Goal: Information Seeking & Learning: Check status

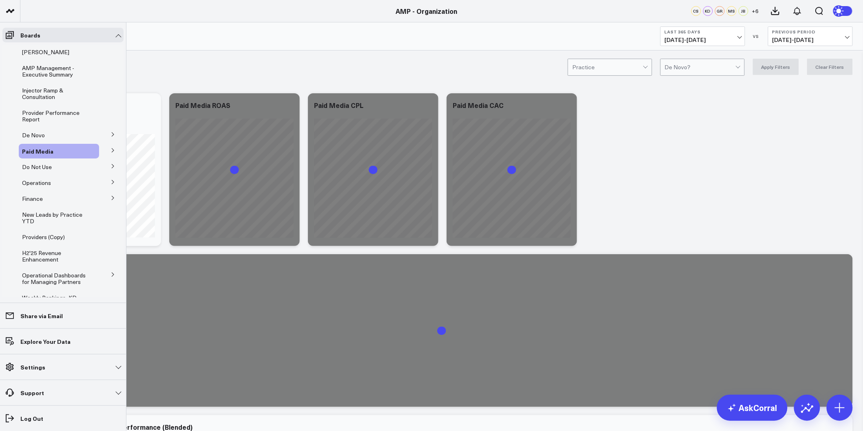
click at [111, 135] on icon at bounding box center [113, 134] width 5 height 5
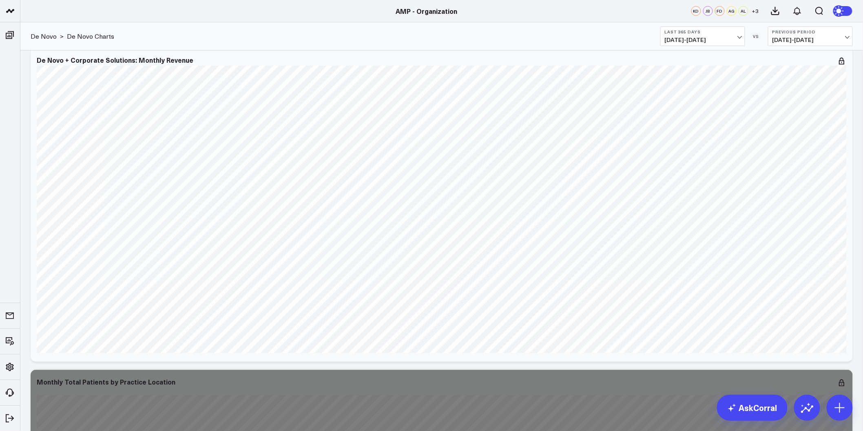
scroll to position [1578, 0]
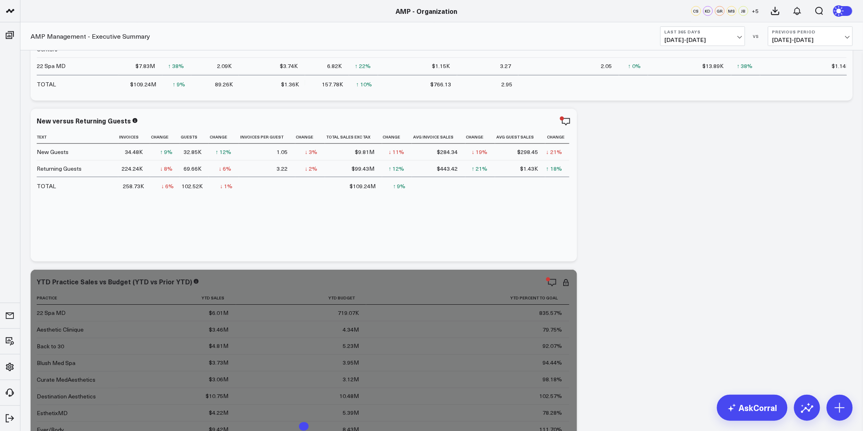
scroll to position [317, 0]
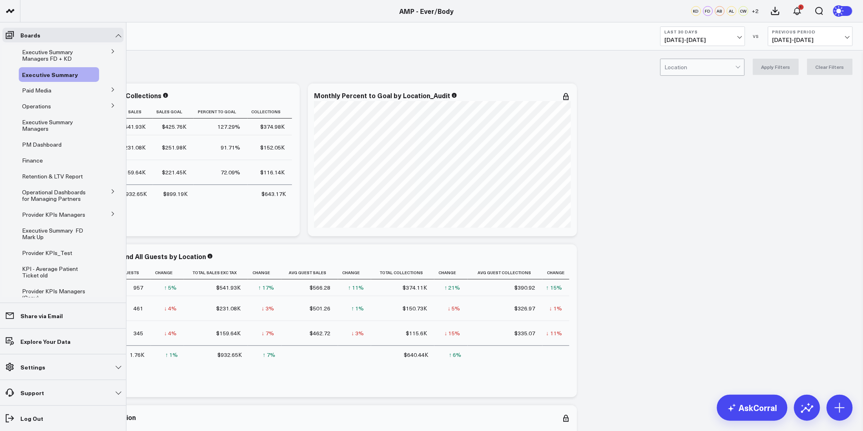
drag, startPoint x: 42, startPoint y: 219, endPoint x: 110, endPoint y: 214, distance: 68.7
click at [111, 214] on icon at bounding box center [113, 214] width 5 height 5
click at [48, 61] on span "Executive Summary Managers FD + KD" at bounding box center [47, 55] width 51 height 14
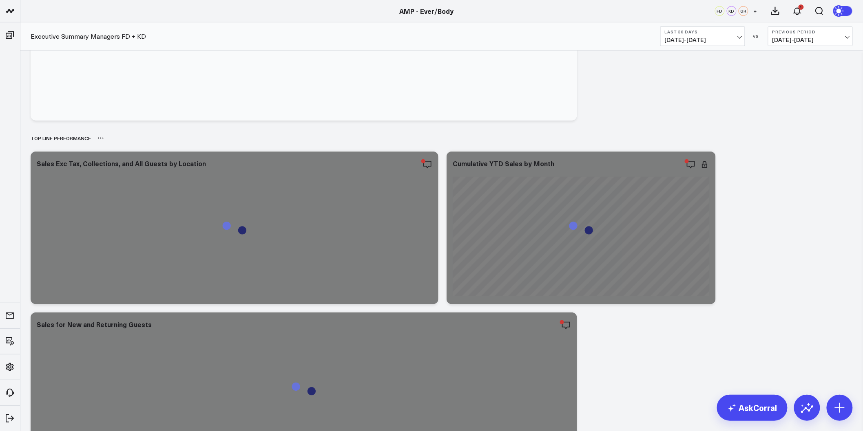
scroll to position [136, 0]
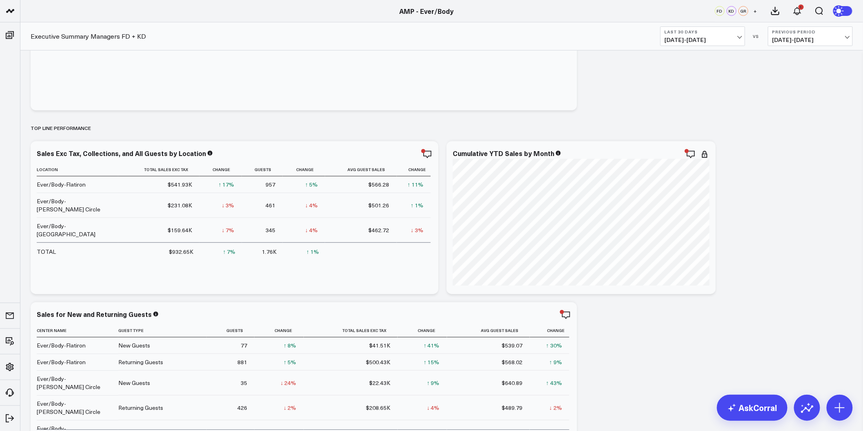
click at [700, 44] on button "Last 30 Days 08/31/25 - 09/29/25" at bounding box center [702, 37] width 85 height 20
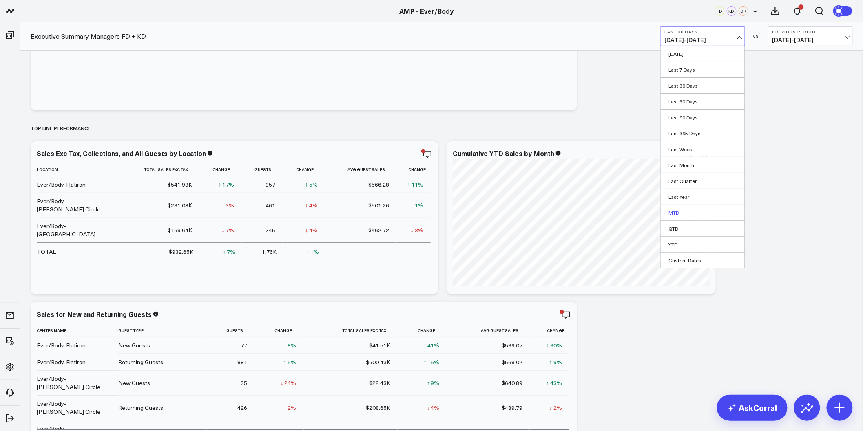
click at [679, 215] on link "MTD" at bounding box center [703, 212] width 84 height 15
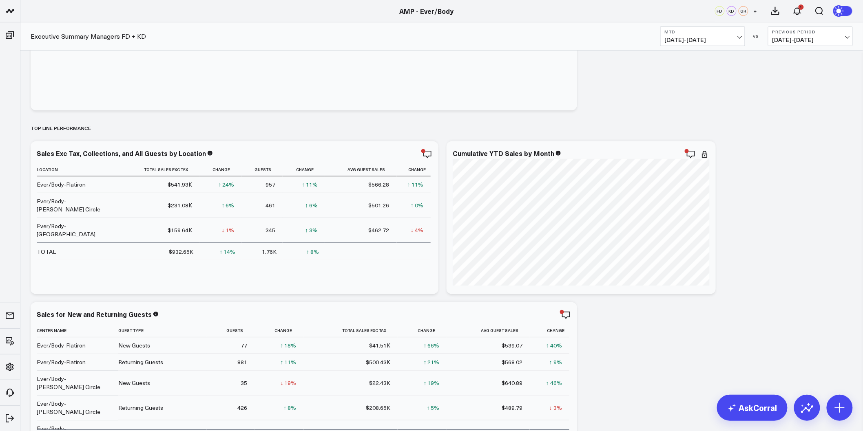
click at [741, 37] on span "09/01/25 - 09/29/25" at bounding box center [703, 40] width 76 height 7
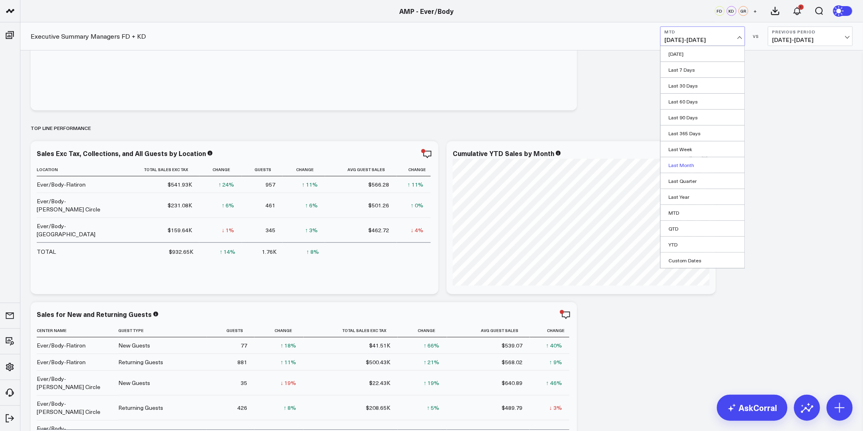
click at [691, 164] on link "Last Month" at bounding box center [703, 164] width 84 height 15
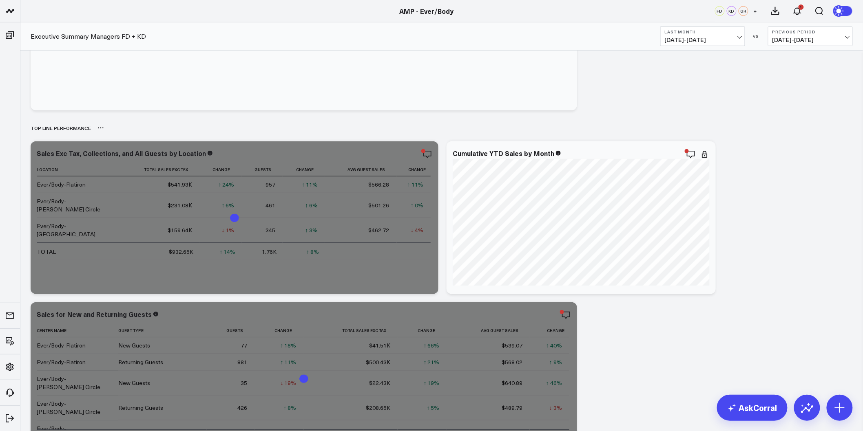
click at [736, 137] on div "Top line Performance" at bounding box center [442, 128] width 822 height 19
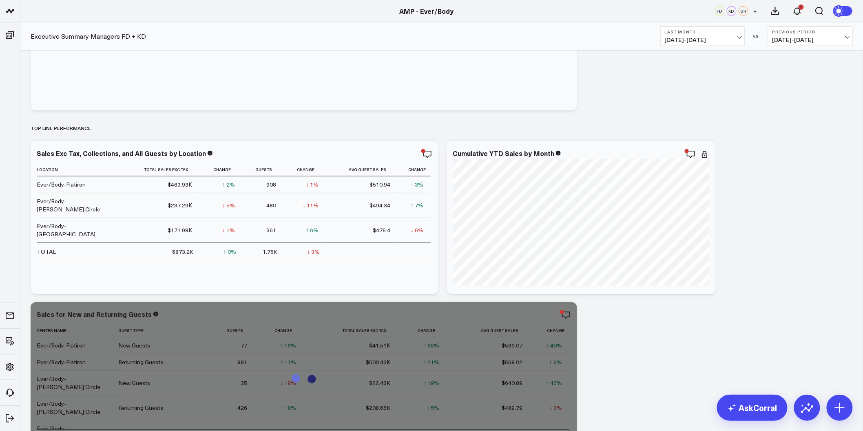
click at [728, 28] on button "Last Month 08/01/25 - 08/31/25" at bounding box center [702, 37] width 85 height 20
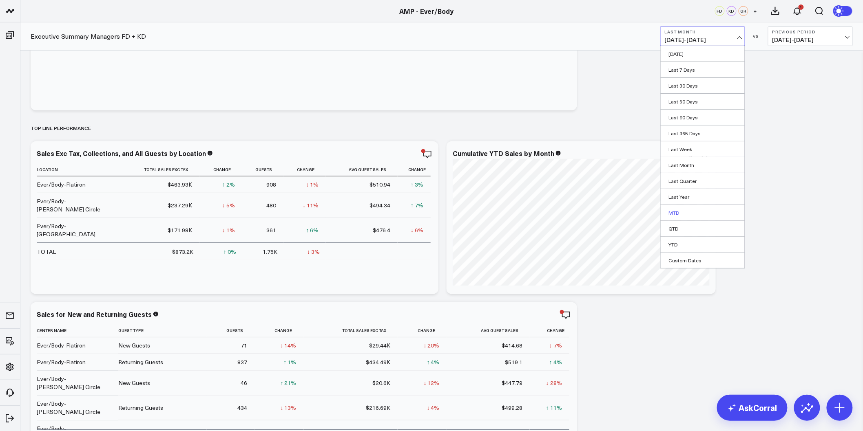
click at [684, 211] on link "MTD" at bounding box center [703, 212] width 84 height 15
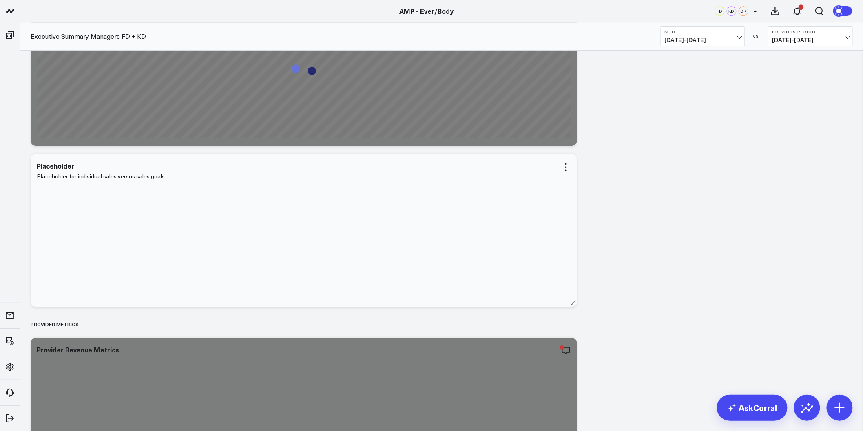
scroll to position [1178, 0]
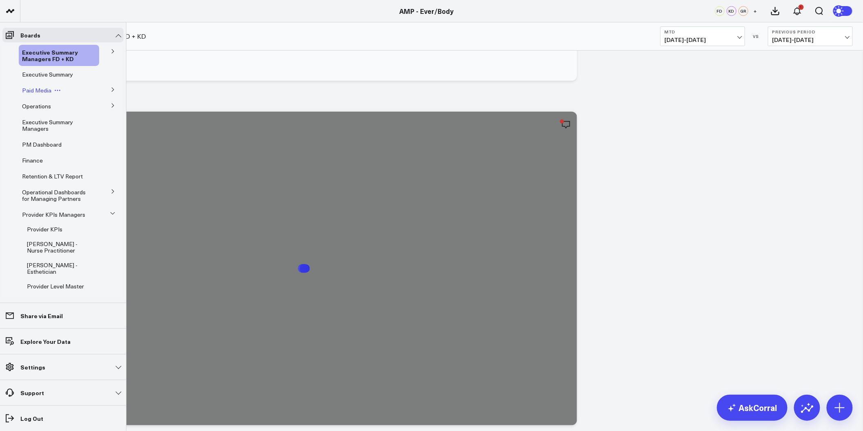
click at [35, 87] on span "Paid Media" at bounding box center [36, 90] width 29 height 8
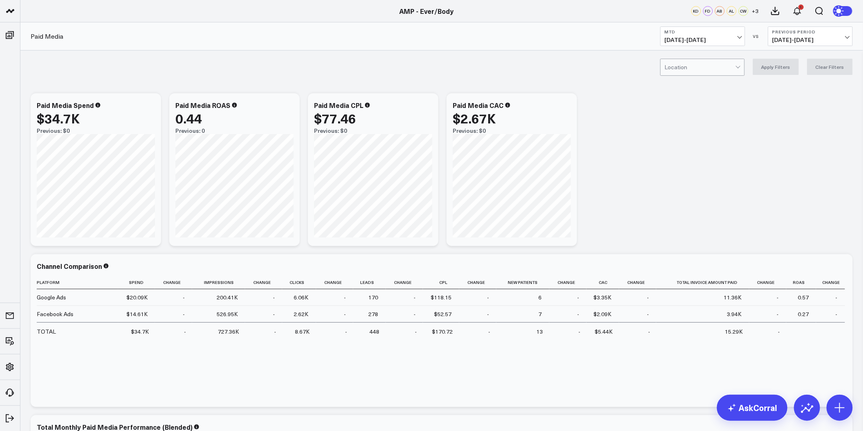
click at [716, 33] on b "MTD" at bounding box center [703, 31] width 76 height 5
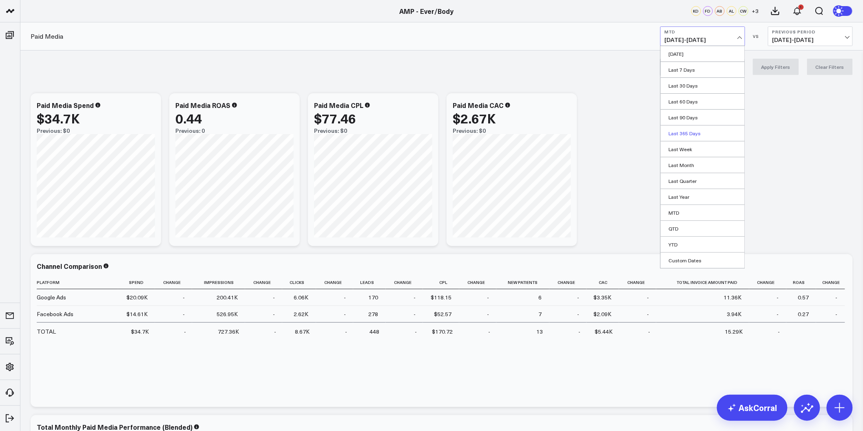
click at [695, 133] on link "Last 365 Days" at bounding box center [703, 133] width 84 height 15
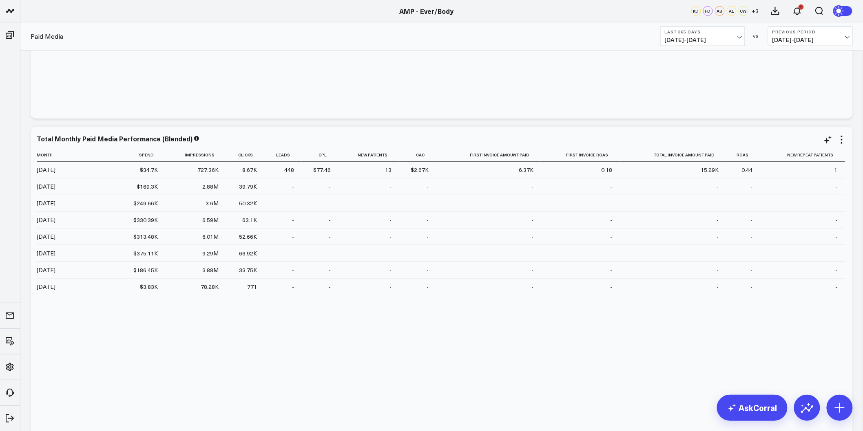
scroll to position [290, 0]
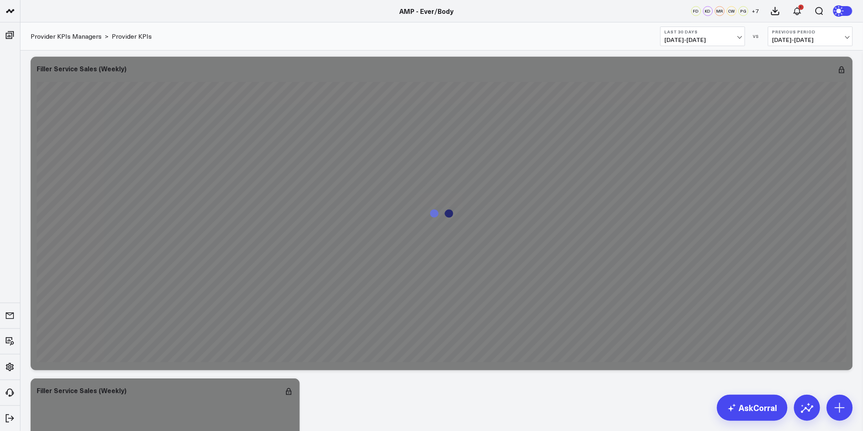
scroll to position [2340, 0]
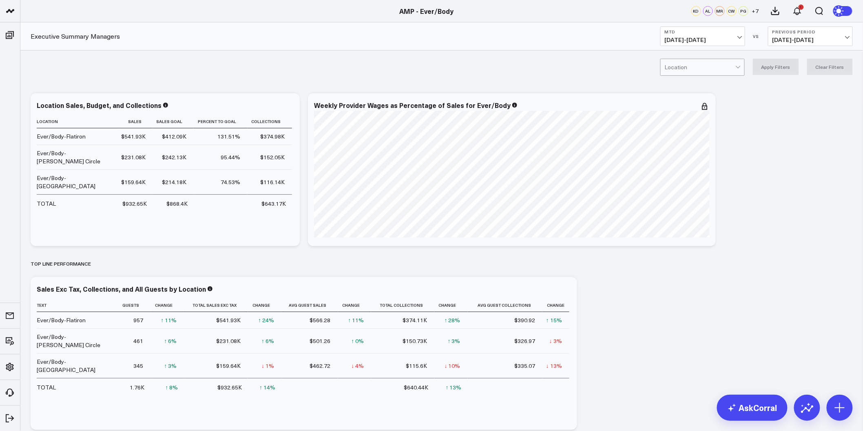
drag, startPoint x: 602, startPoint y: 241, endPoint x: 547, endPoint y: 58, distance: 191.5
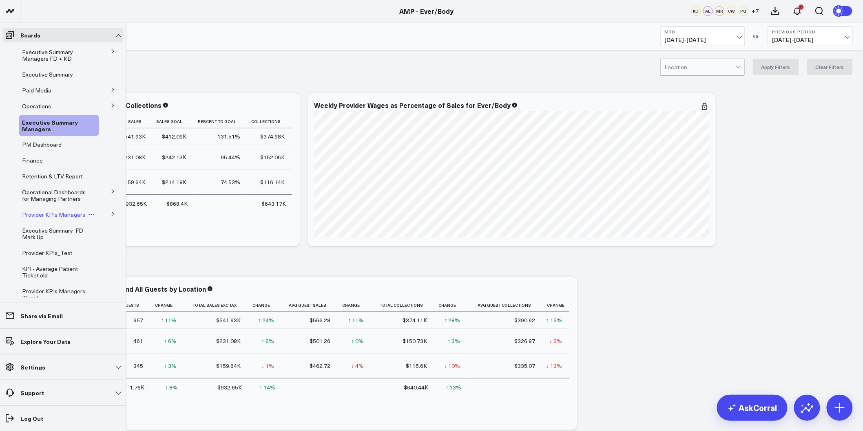
click at [31, 215] on span "Provider KPIs Managers" at bounding box center [53, 215] width 63 height 8
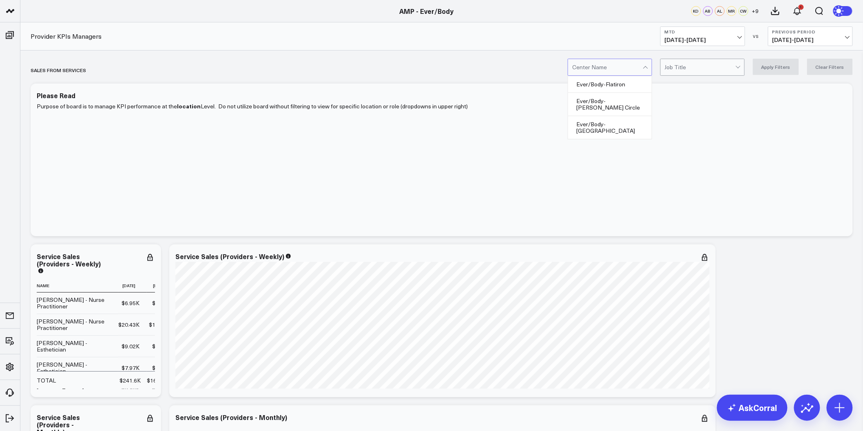
click at [627, 68] on div at bounding box center [607, 67] width 71 height 16
click at [622, 117] on div "Ever/Body-[GEOGRAPHIC_DATA]" at bounding box center [610, 127] width 84 height 23
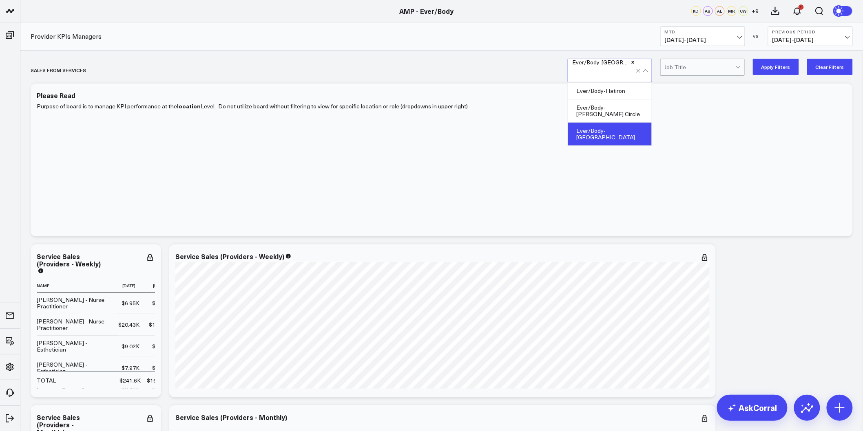
click at [768, 66] on button "Apply Filters" at bounding box center [776, 67] width 46 height 16
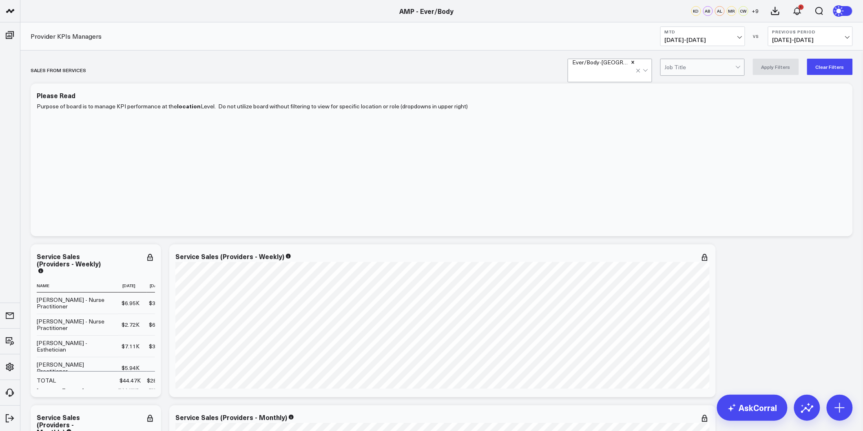
drag, startPoint x: 593, startPoint y: 257, endPoint x: 566, endPoint y: 80, distance: 179.0
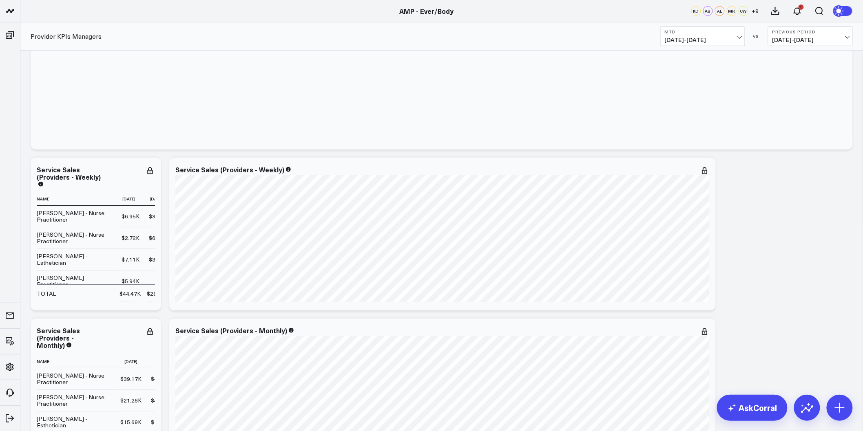
scroll to position [91, 0]
